Goal: Complete application form

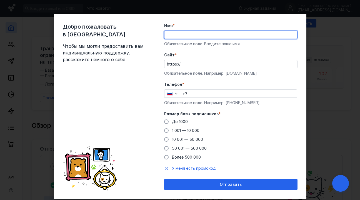
type input "[PERSON_NAME]"
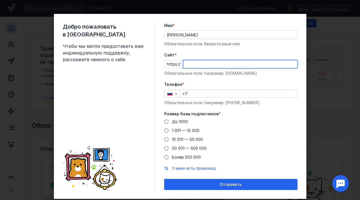
click at [212, 66] on input "Cайт *" at bounding box center [240, 64] width 114 height 8
type input "1"
type input "[DOMAIN_NAME]"
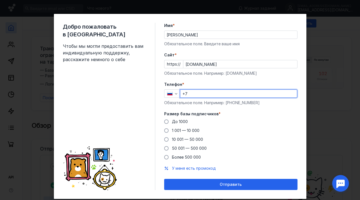
click at [219, 94] on input "+7" at bounding box center [238, 94] width 117 height 8
type input "[PHONE_NUMBER]"
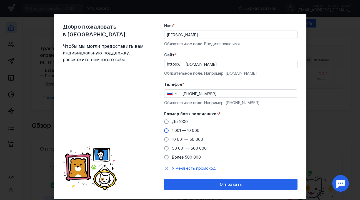
click at [164, 130] on span at bounding box center [166, 130] width 4 height 4
click at [0, 0] on input "1 001 — 10 000" at bounding box center [0, 0] width 0 height 0
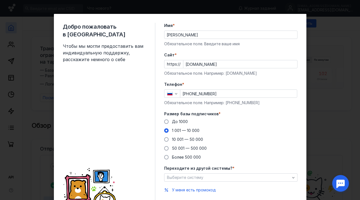
scroll to position [34, 0]
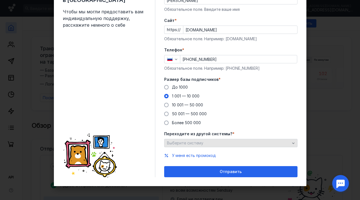
click at [171, 144] on span "Выберите систему" at bounding box center [185, 142] width 36 height 5
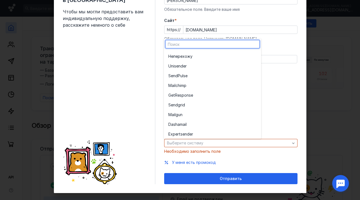
click at [296, 95] on div "До [DATE] 1 001 — 10 000 10 001 — 50 000 50 001 — 500 000 Более 500 000" at bounding box center [230, 104] width 133 height 41
